Goal: Transaction & Acquisition: Obtain resource

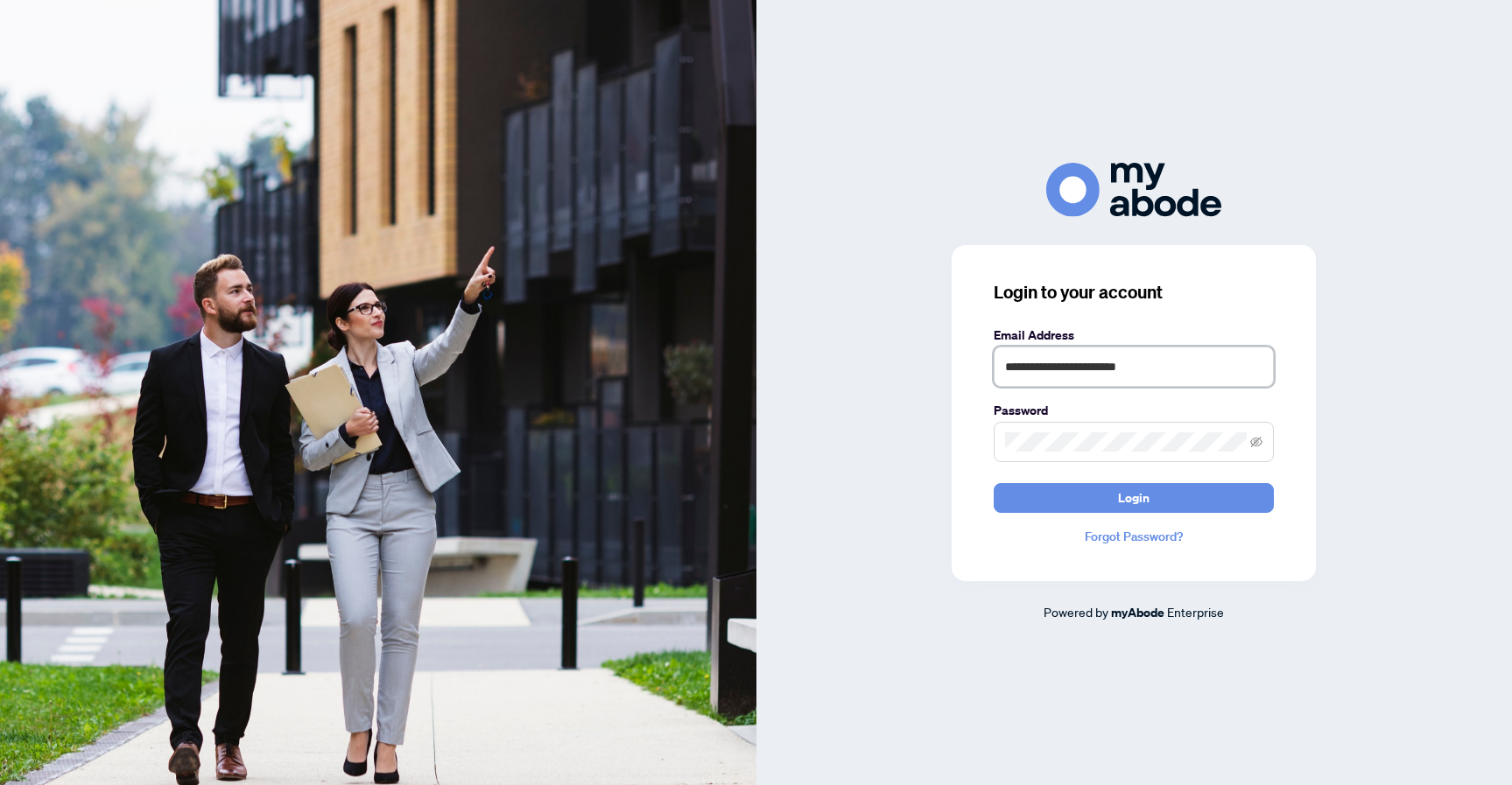
type input "**********"
click at [1133, 498] on button "Login" at bounding box center [1133, 498] width 280 height 30
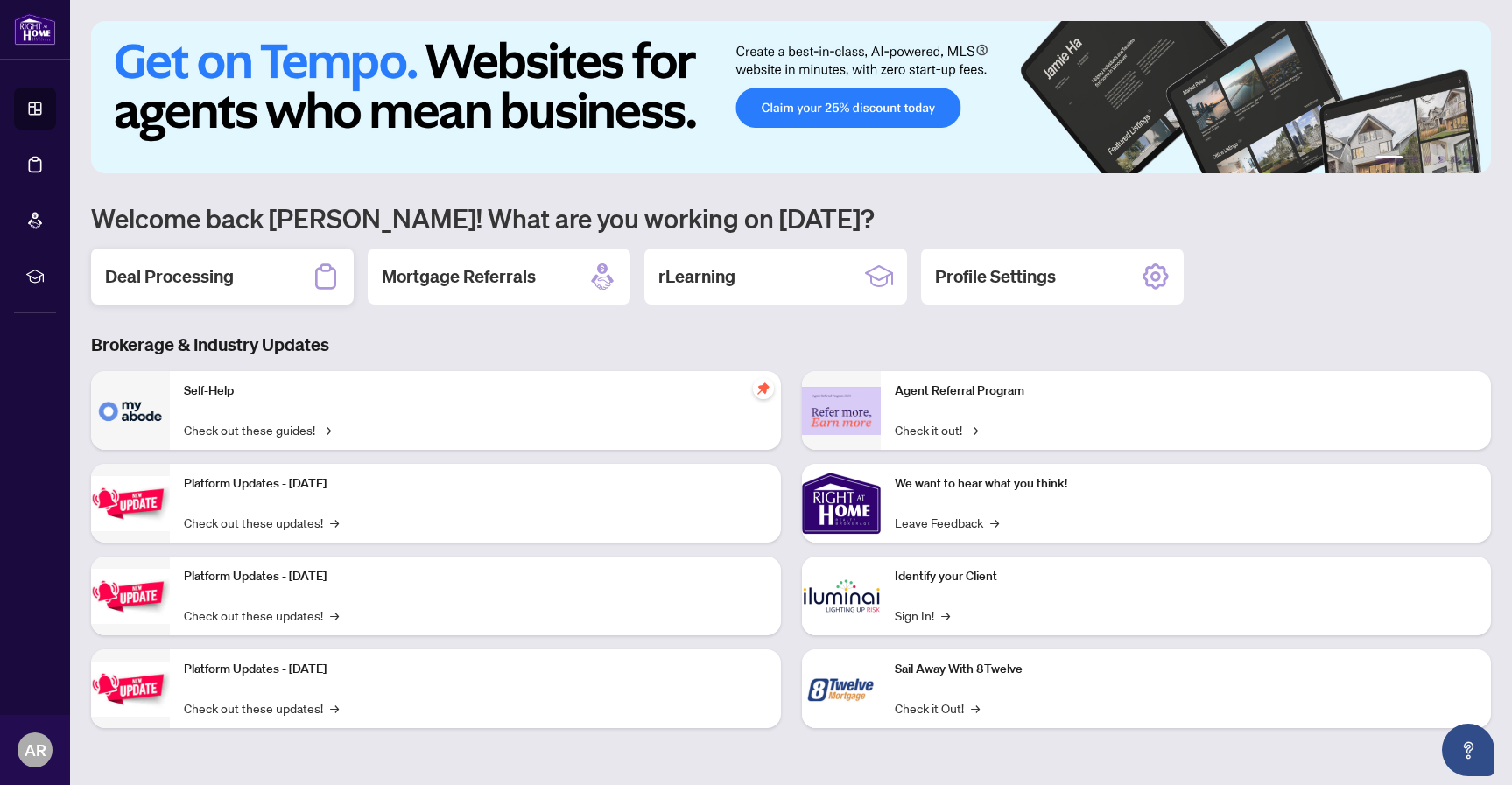
click at [251, 280] on div "Deal Processing" at bounding box center [222, 277] width 262 height 56
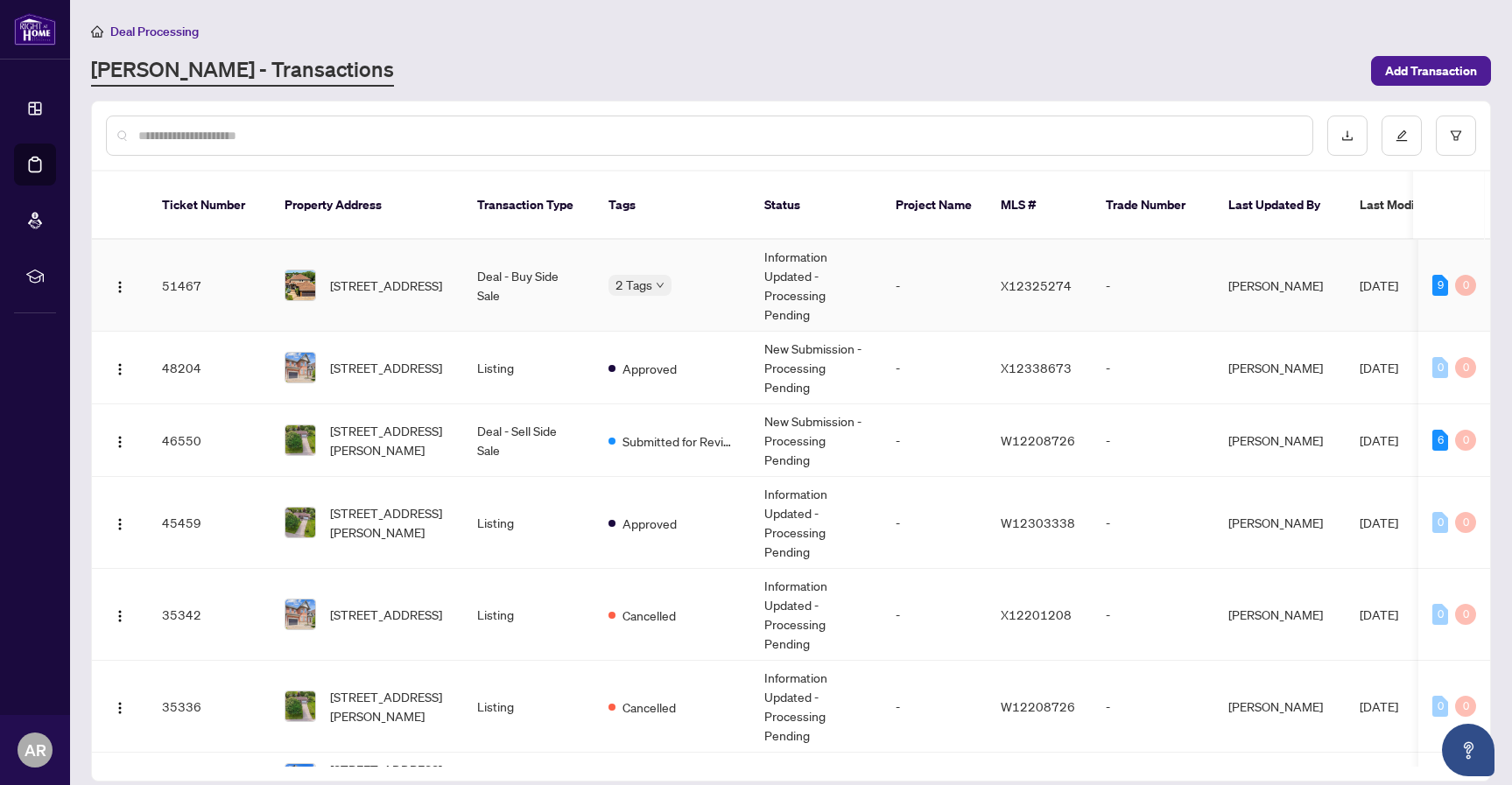
click at [758, 272] on td "Information Updated - Processing Pending" at bounding box center [816, 285] width 131 height 92
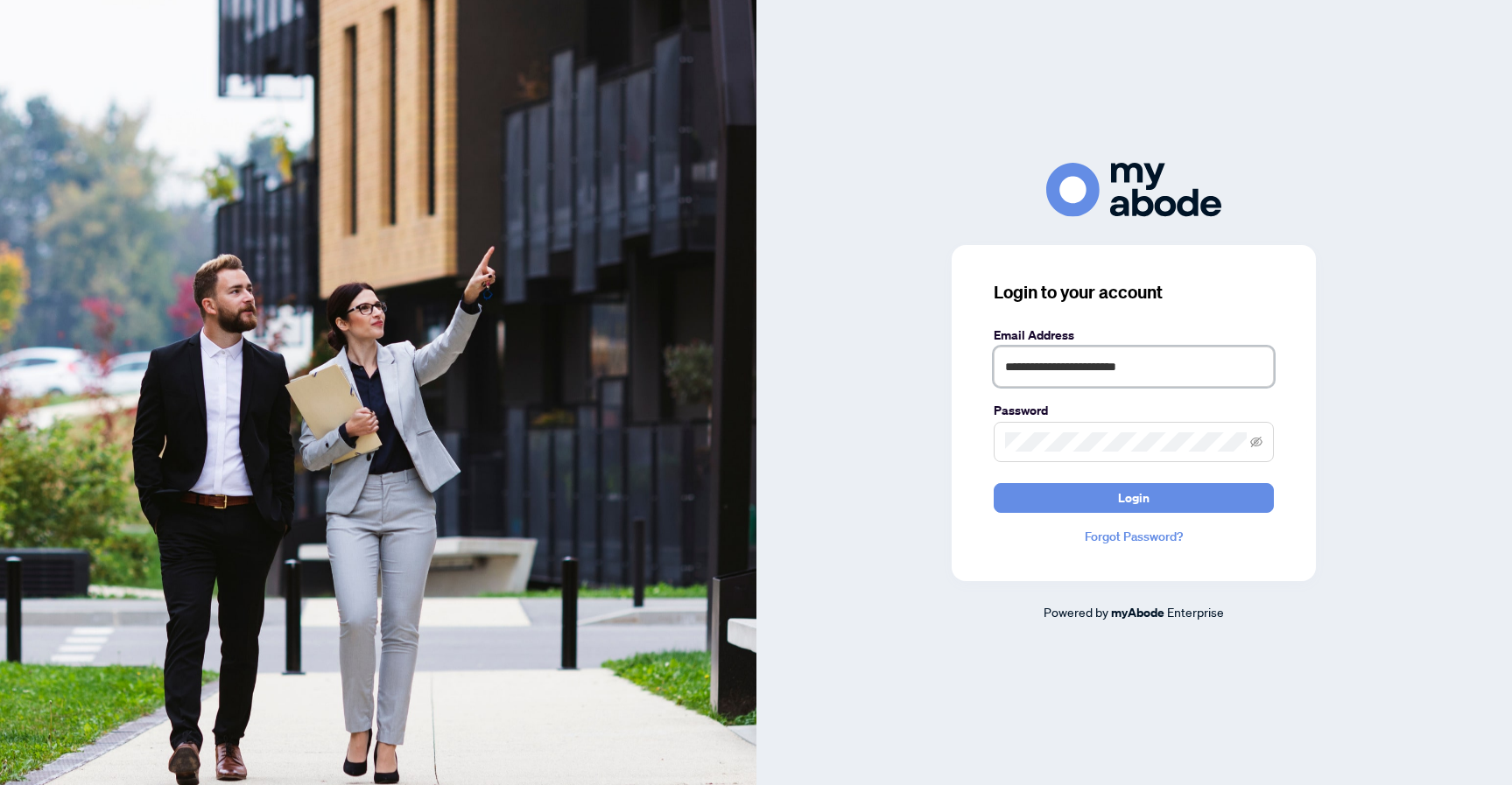
type input "**********"
click at [1133, 498] on button "Login" at bounding box center [1133, 498] width 280 height 30
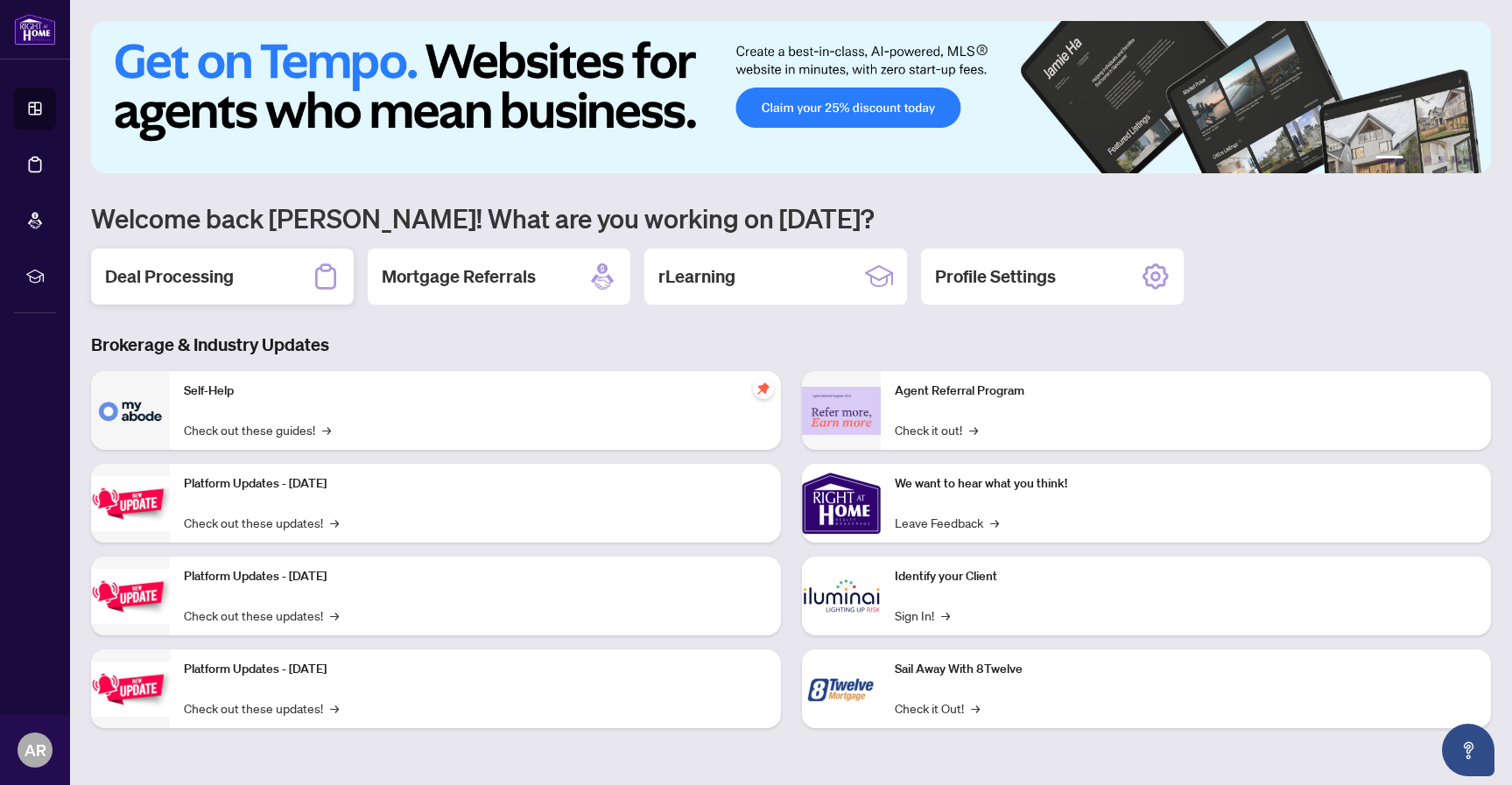
click at [203, 286] on h2 "Deal Processing" at bounding box center [169, 276] width 128 height 24
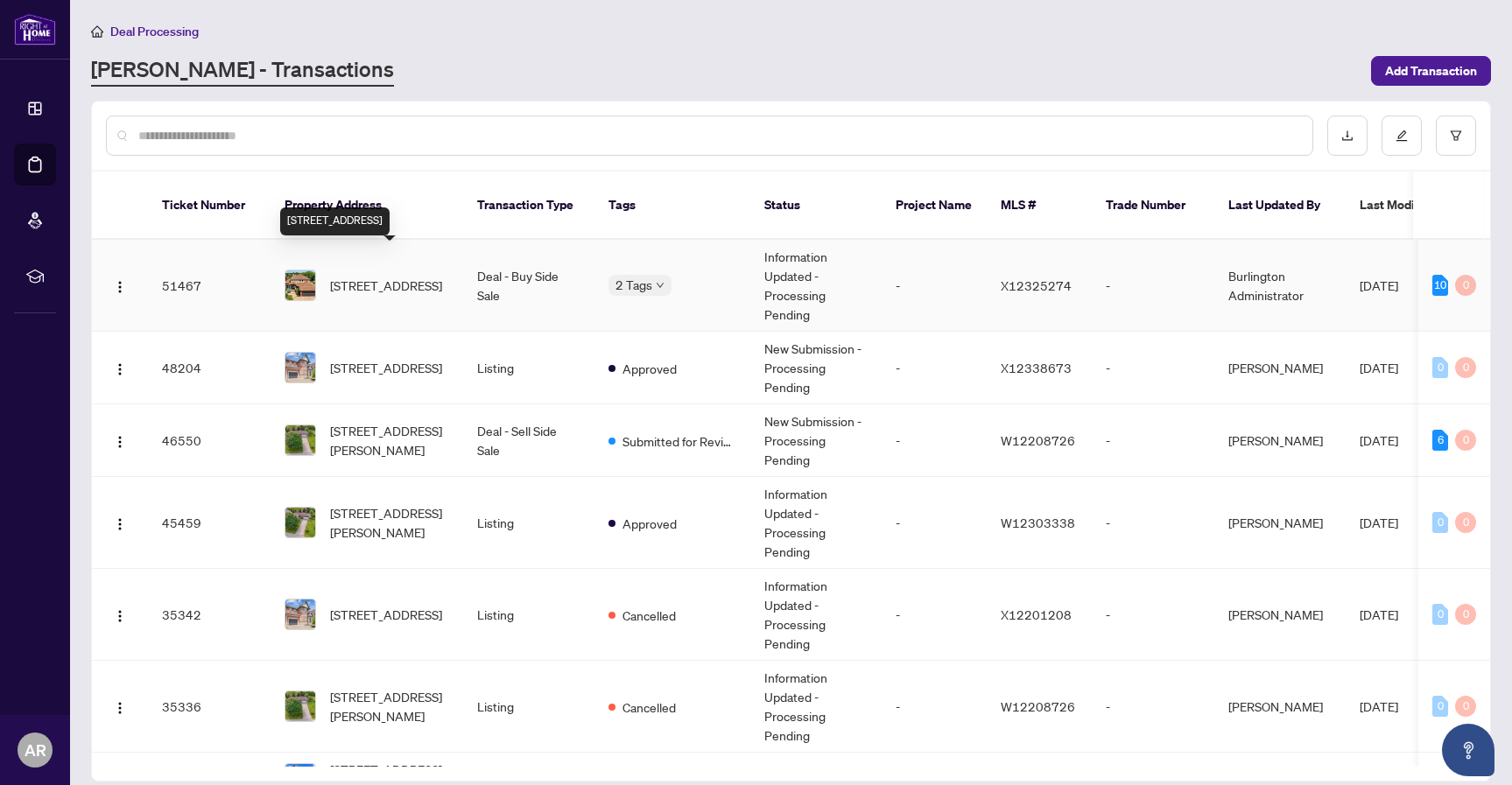
click at [440, 283] on span "[STREET_ADDRESS]" at bounding box center [386, 285] width 112 height 19
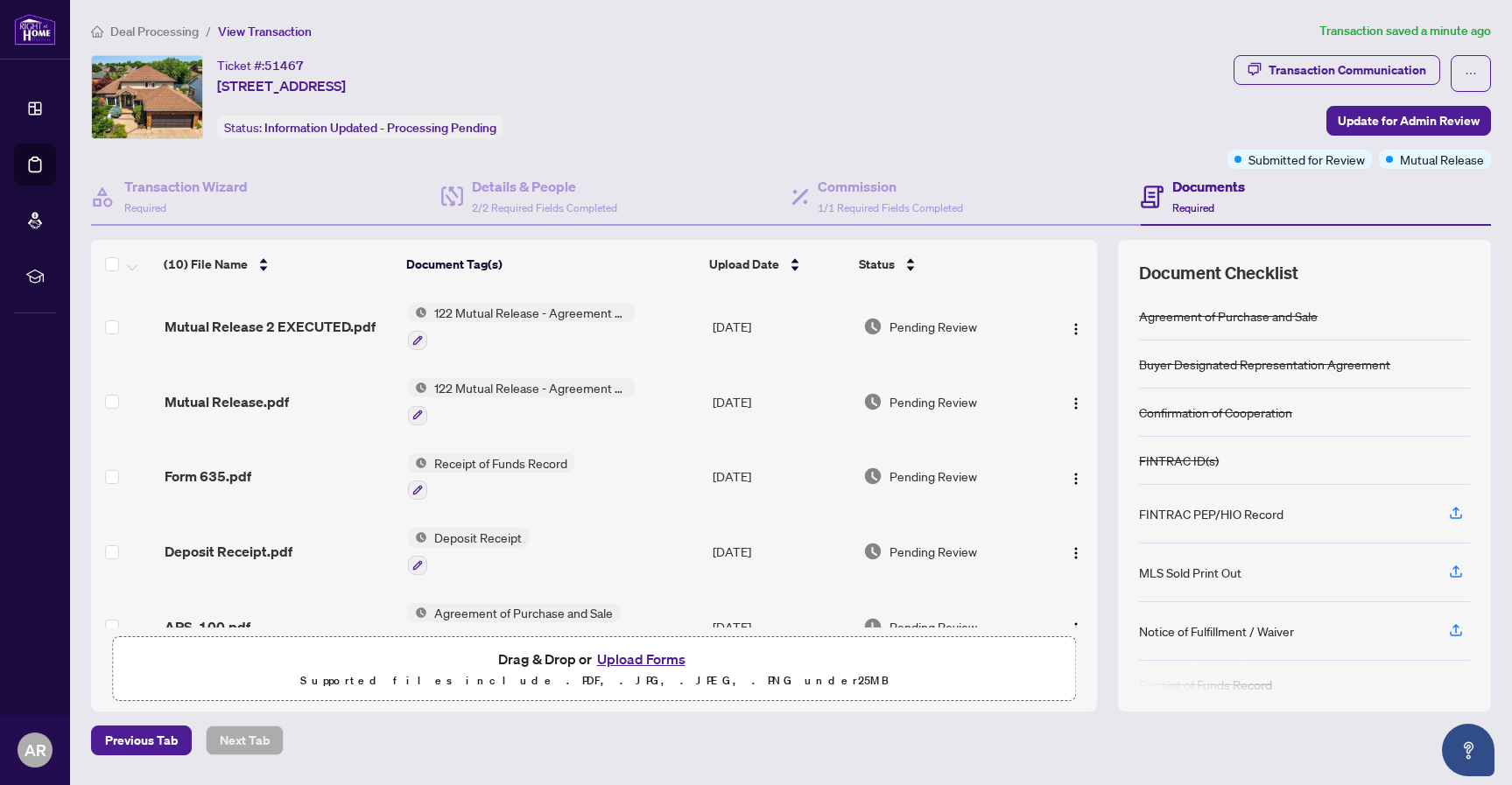
click at [438, 309] on span "122 Mutual Release - Agreement of Purchase and Sale" at bounding box center [530, 312] width 207 height 19
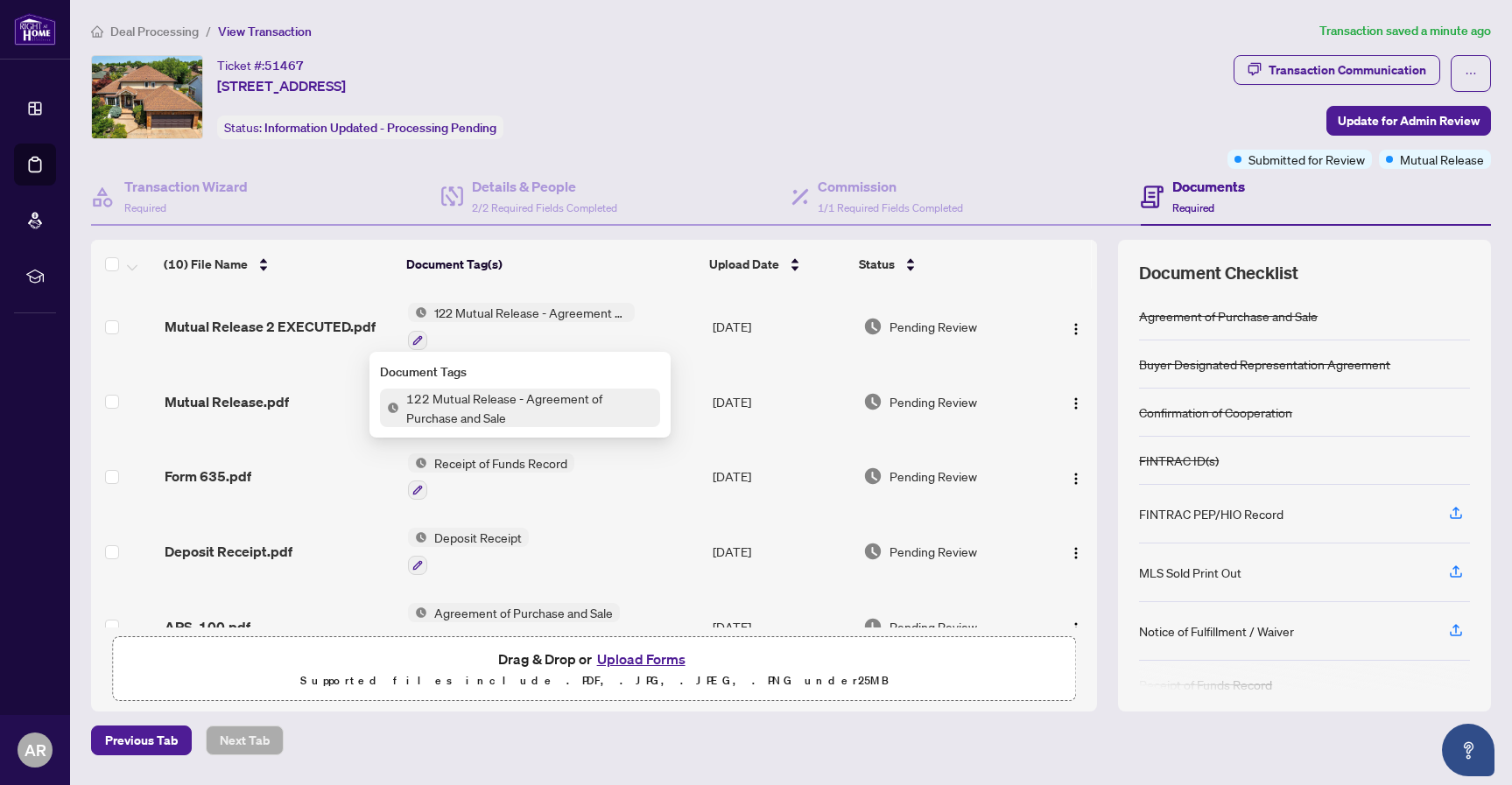
click at [470, 411] on span "122 Mutual Release - Agreement of Purchase and Sale" at bounding box center [529, 408] width 260 height 39
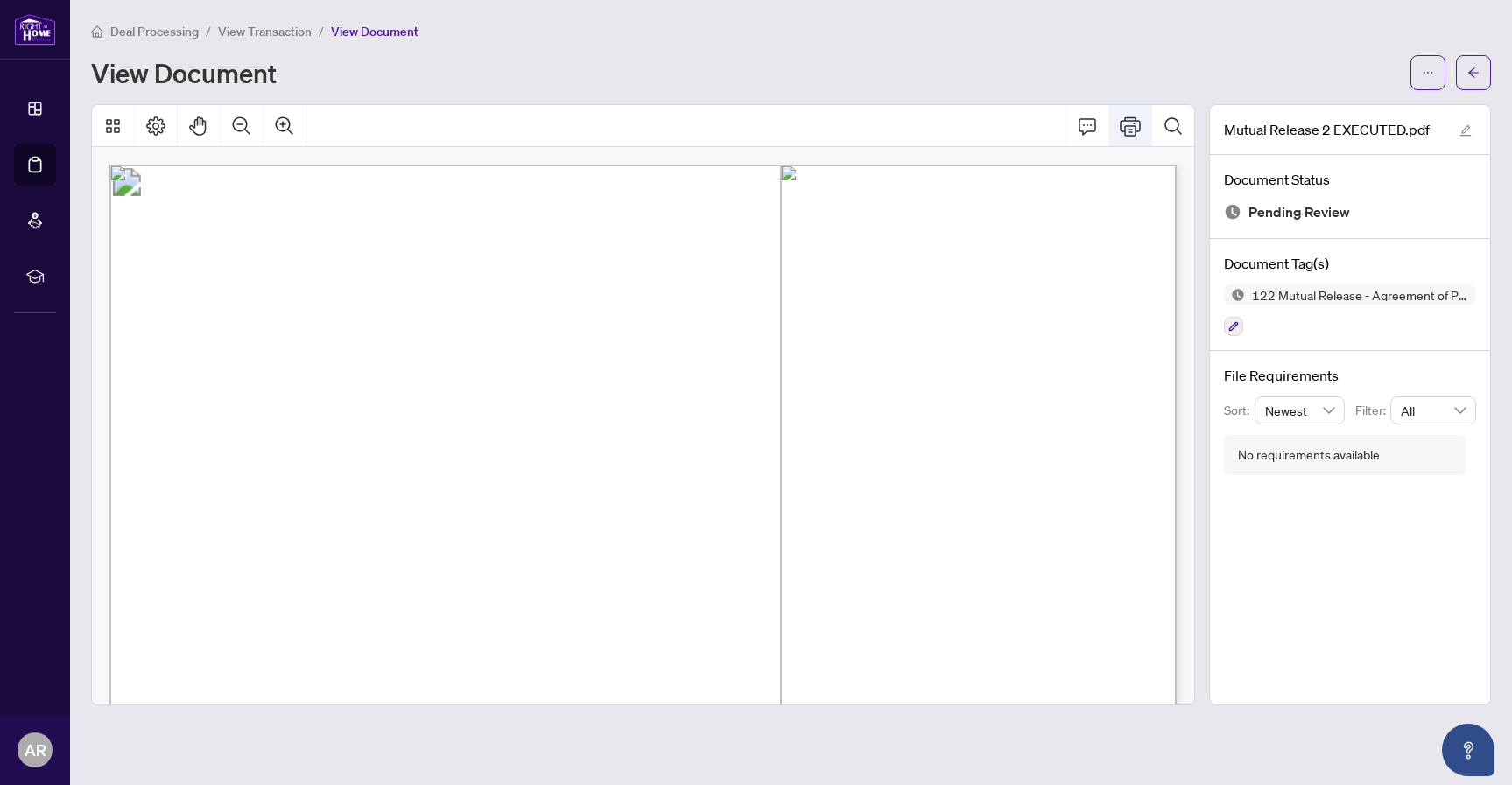
click at [1123, 132] on icon "Print" at bounding box center [1130, 126] width 21 height 21
click at [166, 128] on button "Page Layout" at bounding box center [156, 126] width 42 height 42
click at [1482, 81] on button "button" at bounding box center [1473, 72] width 35 height 35
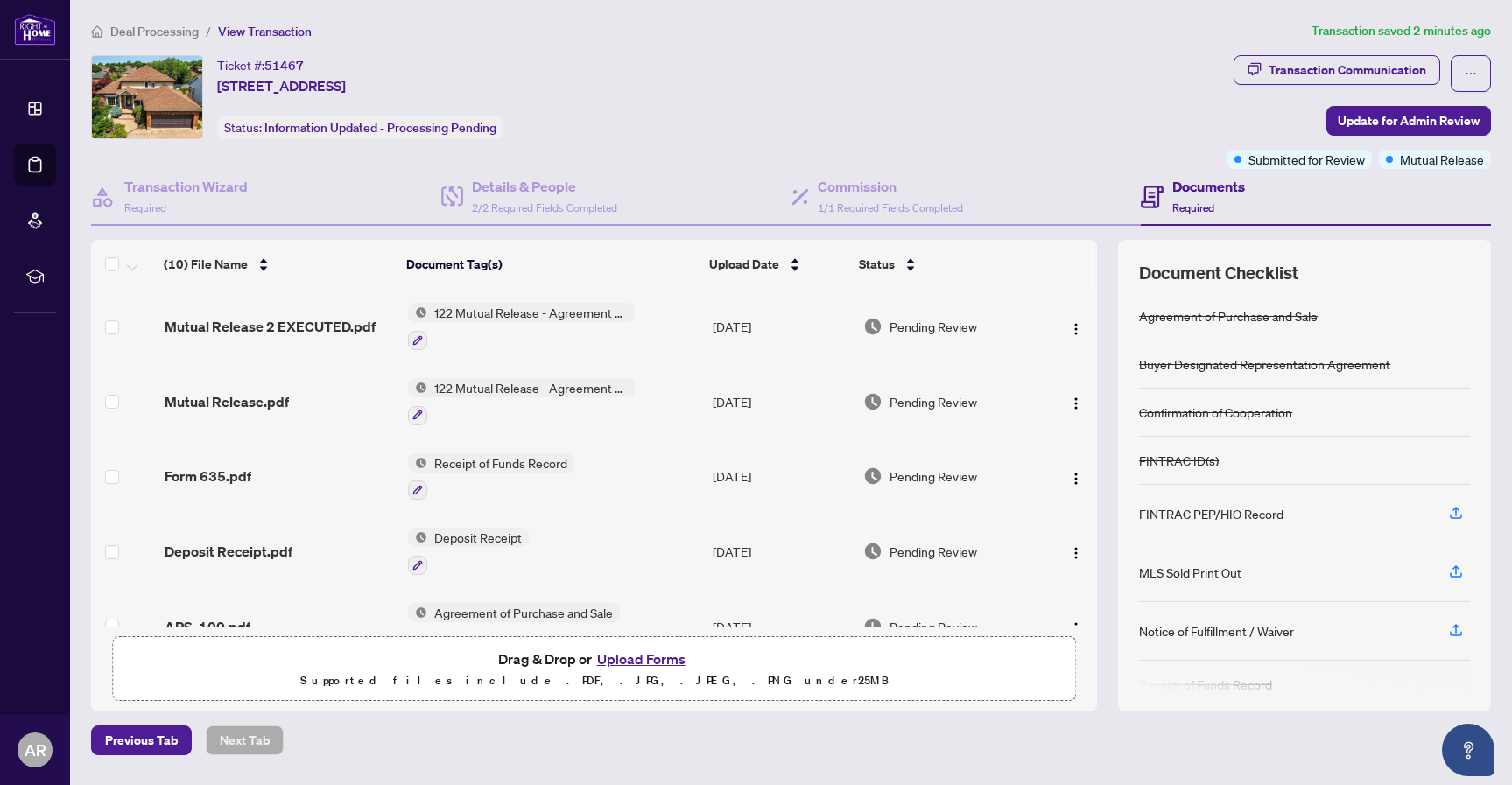
click at [489, 313] on span "122 Mutual Release - Agreement of Purchase and Sale" at bounding box center [530, 312] width 207 height 19
click at [640, 322] on td "122 Mutual Release - Agreement of Purchase and Sale" at bounding box center [554, 327] width 305 height 75
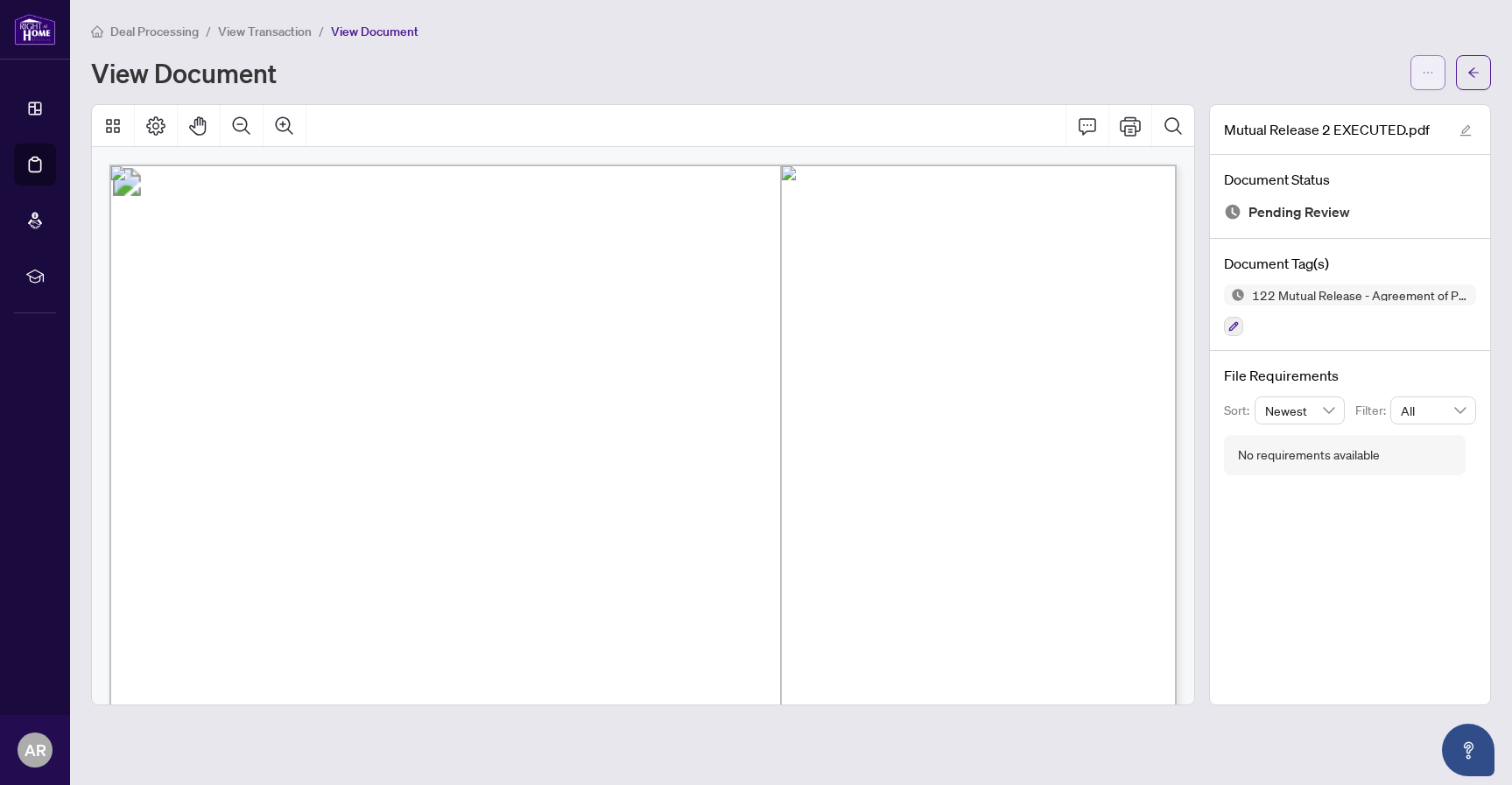
click at [1420, 77] on button "button" at bounding box center [1427, 72] width 35 height 35
click at [1347, 111] on span "Download" at bounding box center [1364, 110] width 133 height 19
